Goal: Navigation & Orientation: Find specific page/section

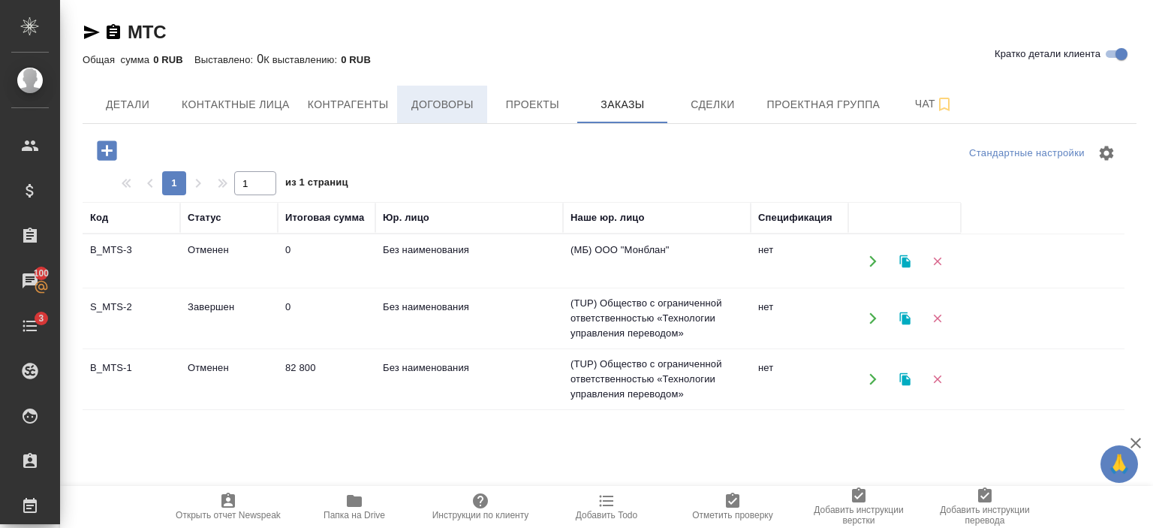
click at [430, 98] on span "Договоры" at bounding box center [442, 104] width 72 height 19
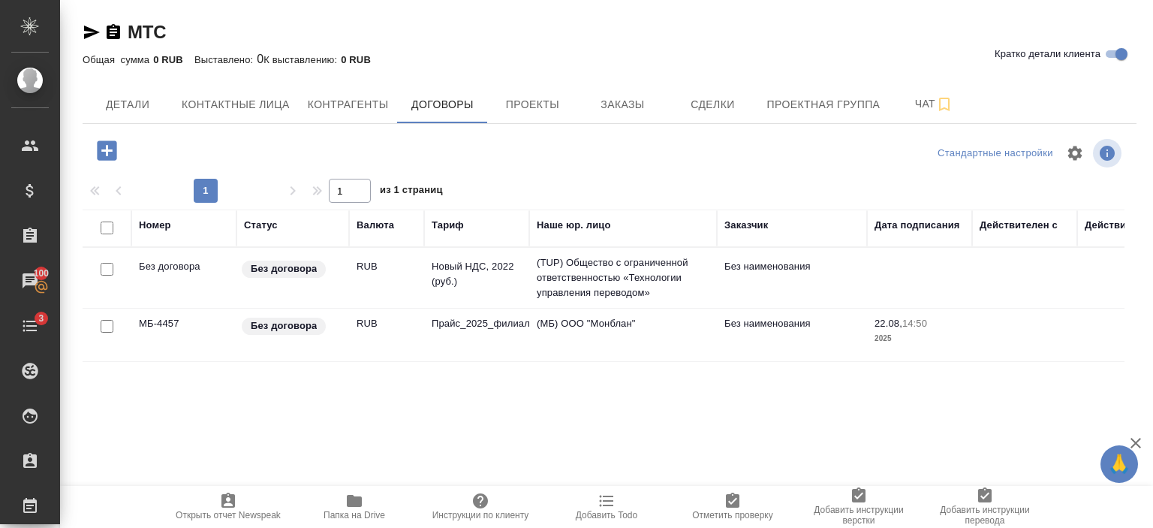
click at [427, 304] on td "Прайс_2025_филиалы" at bounding box center [476, 277] width 105 height 53
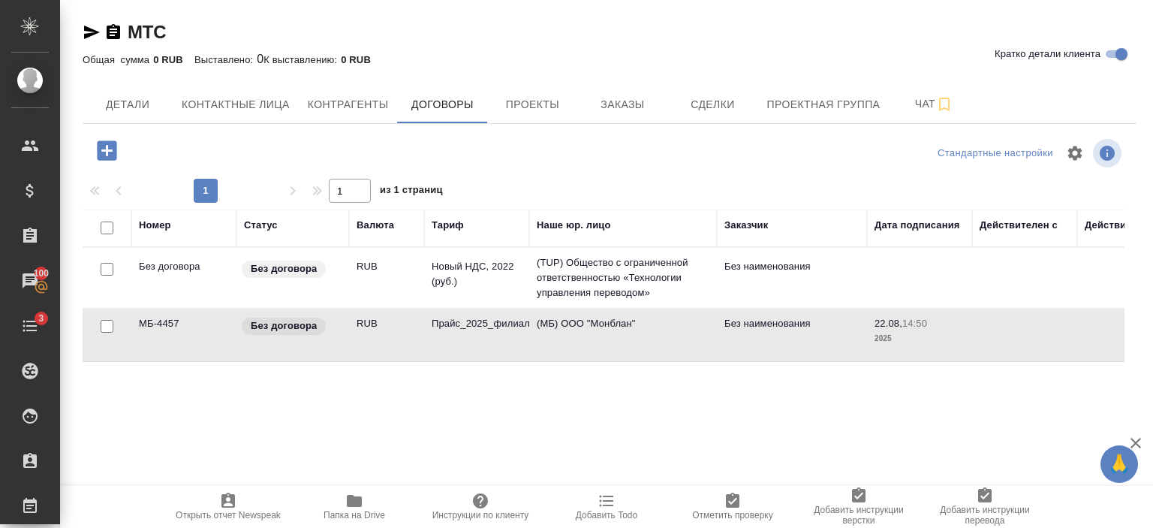
click at [427, 304] on td "Прайс_2025_филиалы" at bounding box center [476, 277] width 105 height 53
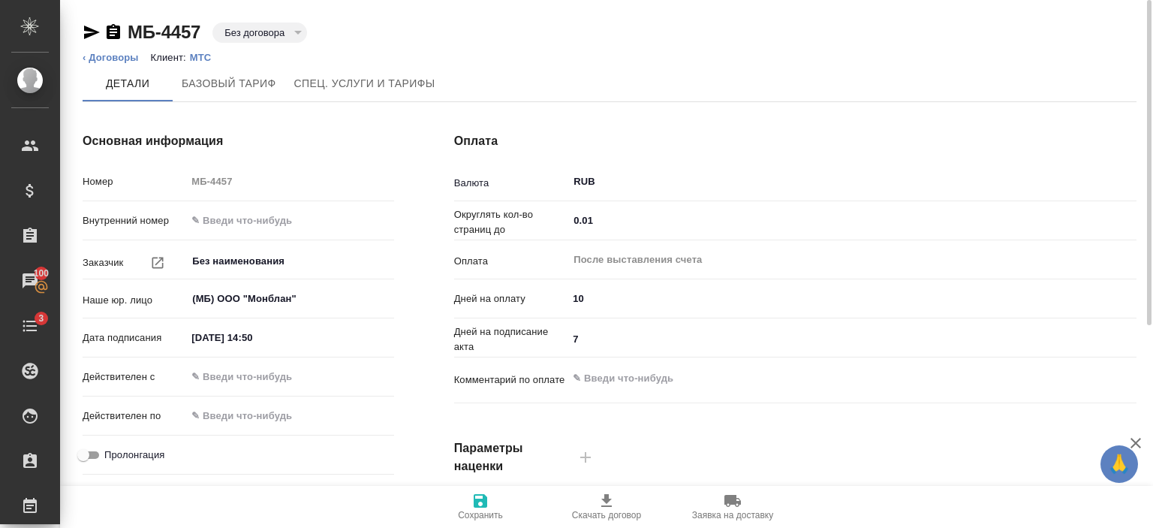
click at [198, 61] on p "МТС" at bounding box center [206, 57] width 33 height 11
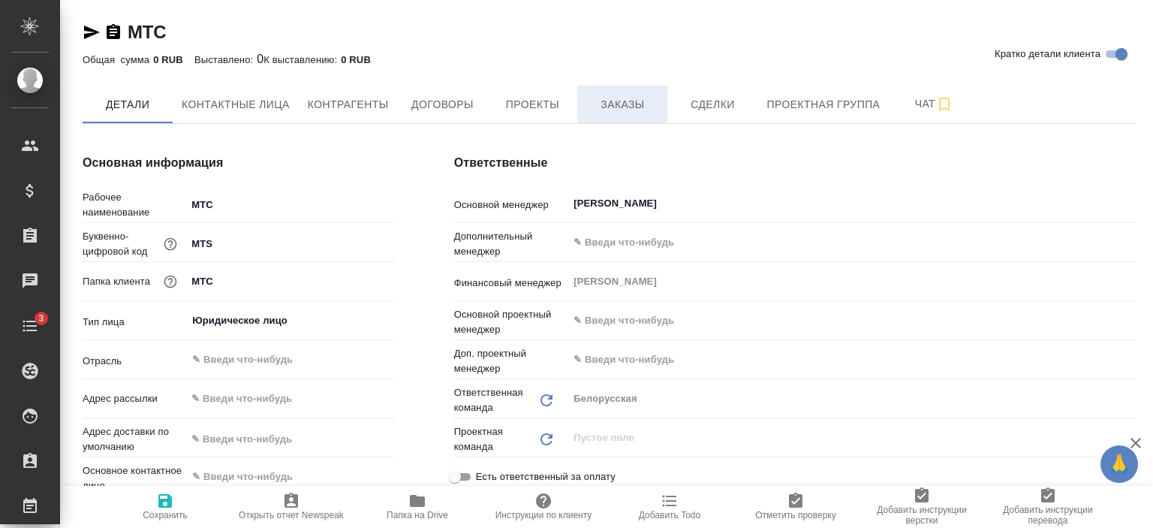
click at [643, 92] on button "Заказы" at bounding box center [622, 105] width 90 height 38
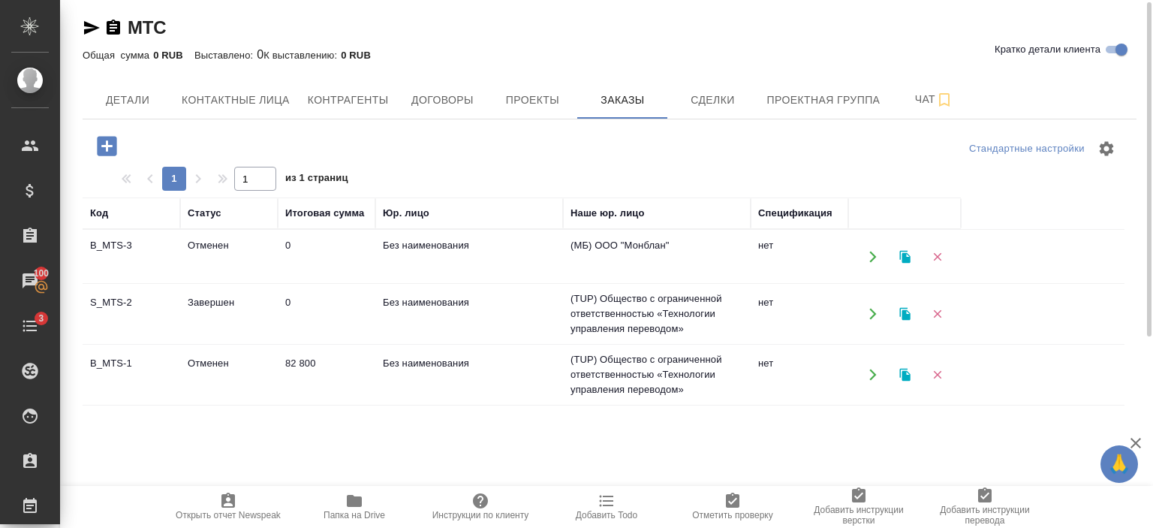
scroll to position [5, 0]
click at [441, 107] on span "Договоры" at bounding box center [442, 99] width 72 height 19
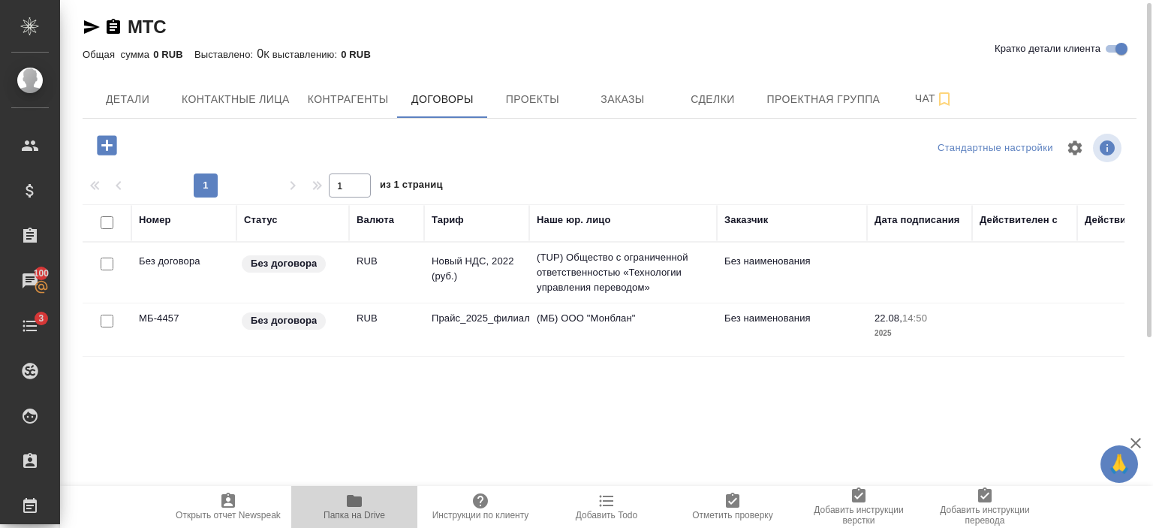
click at [363, 510] on span "Папка на Drive" at bounding box center [355, 515] width 62 height 11
